Goal: Navigation & Orientation: Find specific page/section

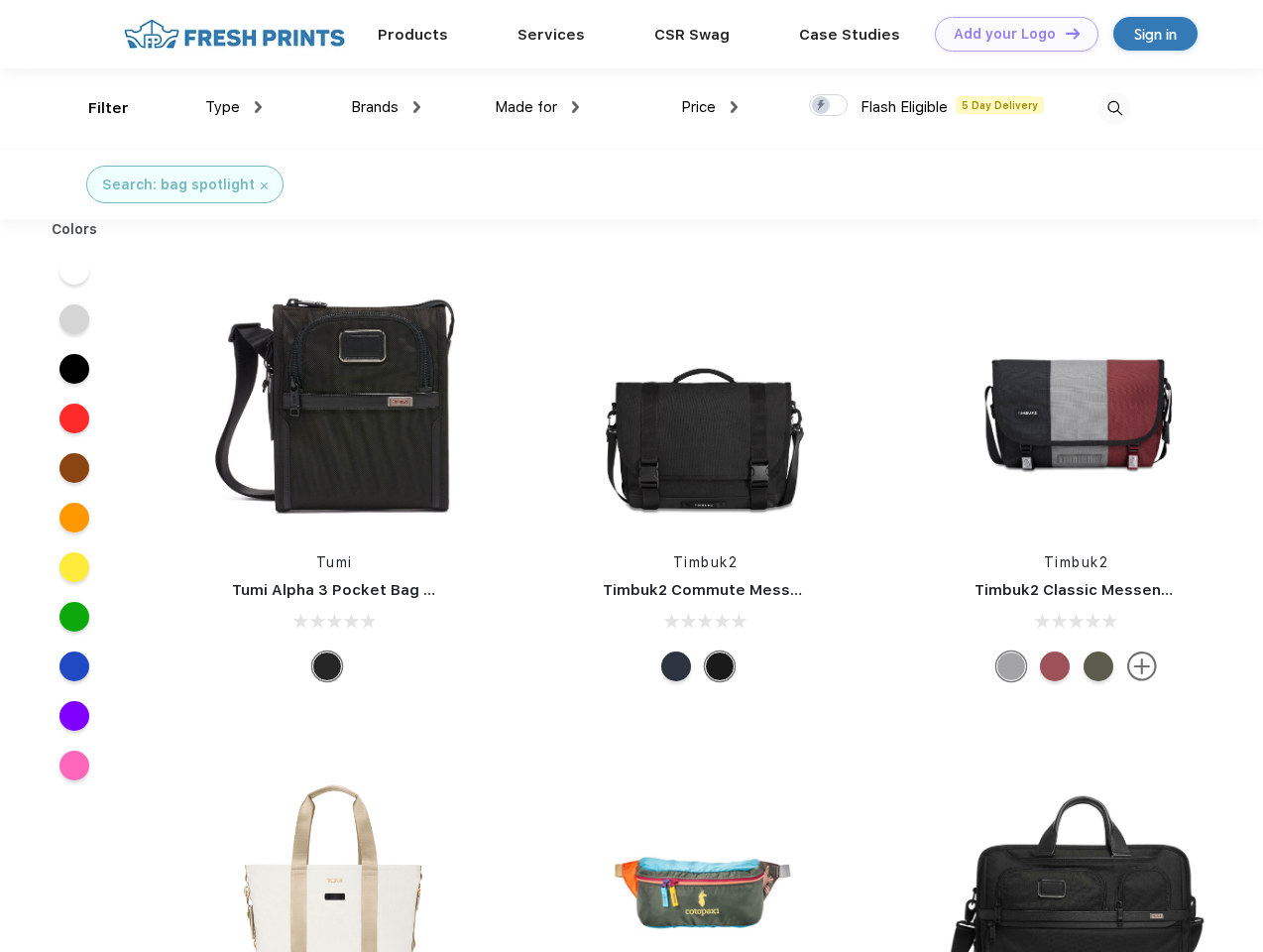
scroll to position [1, 0]
click at [1009, 34] on link "Add your Logo Design Tool" at bounding box center [1017, 34] width 163 height 35
click at [0, 0] on div "Design Tool" at bounding box center [0, 0] width 0 height 0
click at [1064, 33] on link "Add your Logo Design Tool" at bounding box center [1017, 34] width 163 height 35
click at [96, 109] on div "Filter" at bounding box center [109, 109] width 41 height 23
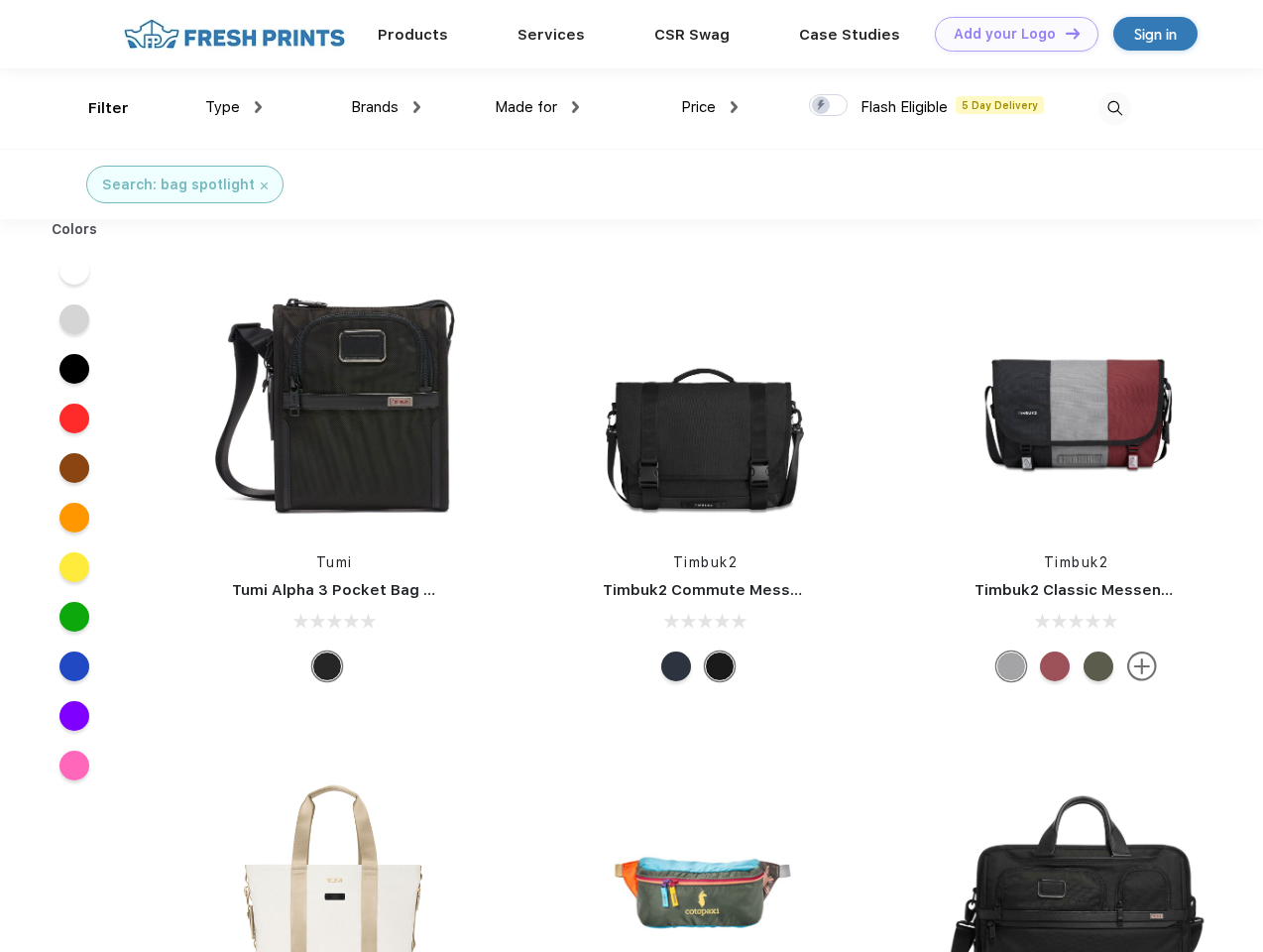
click at [234, 108] on span "Type" at bounding box center [222, 108] width 35 height 18
click at [385, 108] on span "Brands" at bounding box center [375, 108] width 48 height 18
click at [538, 108] on span "Made for" at bounding box center [526, 108] width 63 height 18
click at [710, 108] on span "Price" at bounding box center [698, 108] width 35 height 18
click at [829, 107] on div at bounding box center [828, 106] width 39 height 22
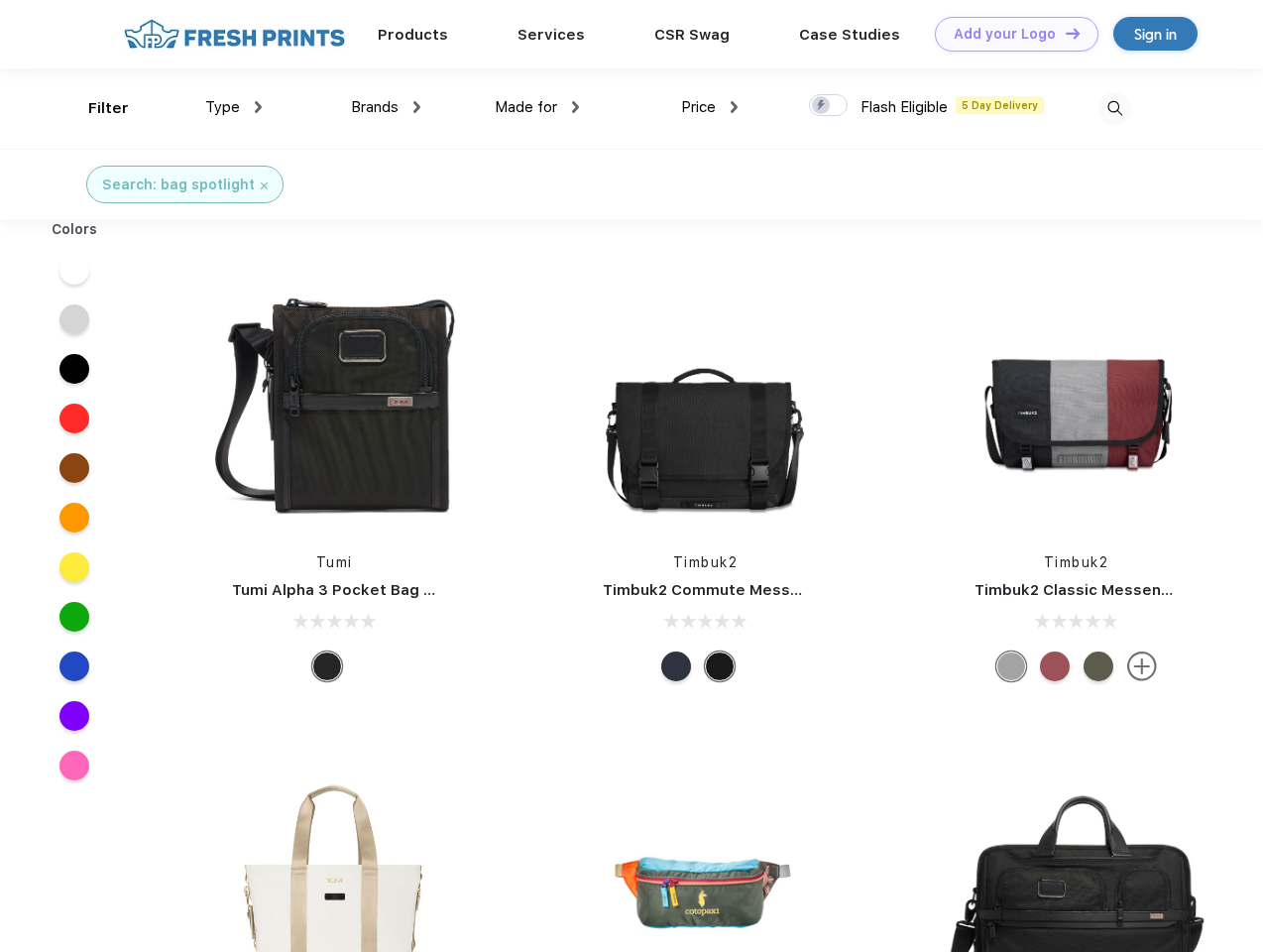
click at [822, 107] on input "checkbox" at bounding box center [815, 100] width 13 height 13
click at [1115, 109] on img at bounding box center [1115, 109] width 33 height 33
